Goal: Information Seeking & Learning: Learn about a topic

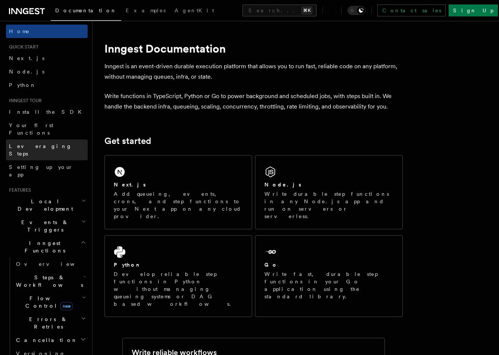
scroll to position [7, 0]
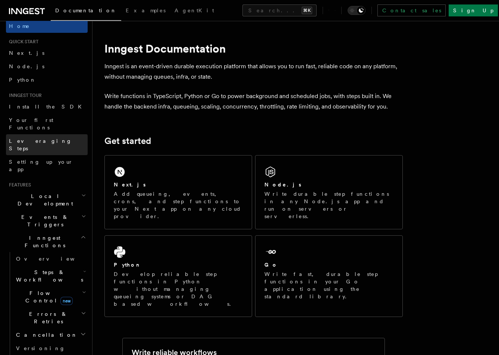
click at [34, 138] on span "Leveraging Steps" at bounding box center [40, 144] width 63 height 13
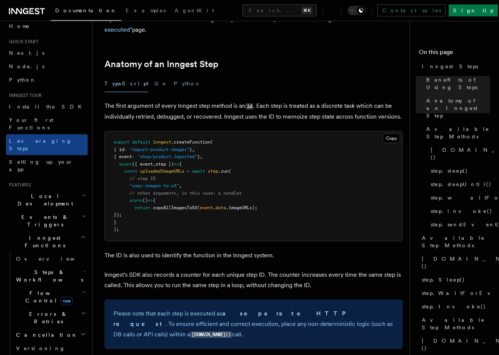
scroll to position [291, 0]
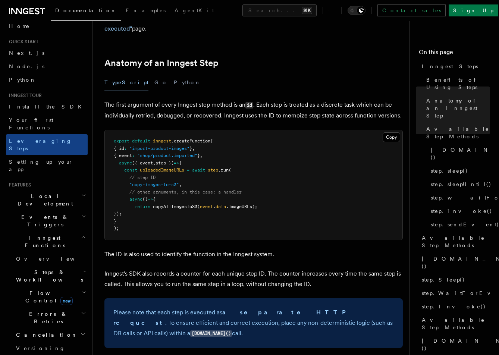
click at [78, 11] on span "Documentation" at bounding box center [85, 10] width 61 height 6
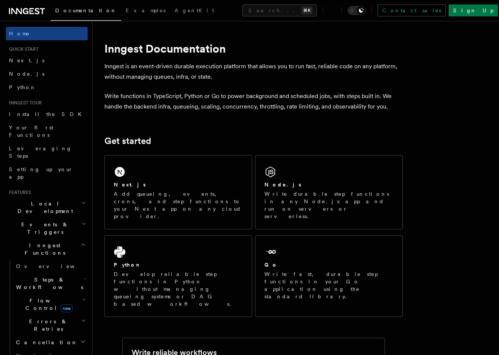
click at [19, 13] on icon at bounding box center [27, 11] width 36 height 9
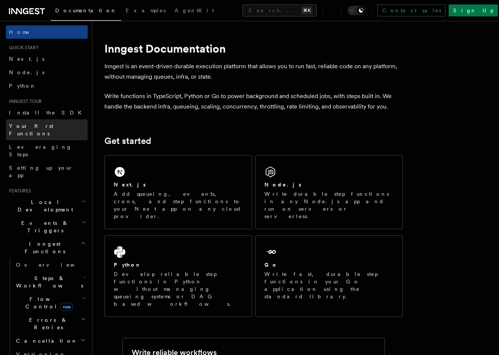
click at [45, 130] on link "Your first Functions" at bounding box center [47, 129] width 82 height 21
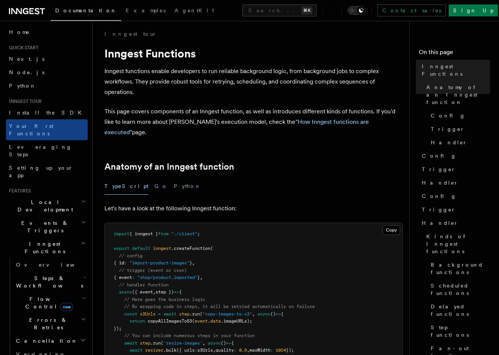
scroll to position [3, 0]
click at [312, 121] on link ""How Inngest functions are executed"" at bounding box center [236, 127] width 264 height 18
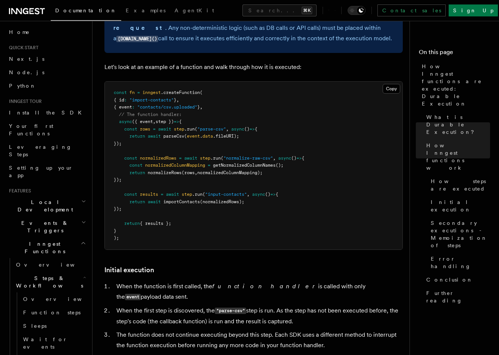
scroll to position [662, 0]
